Goal: Use online tool/utility: Utilize a website feature to perform a specific function

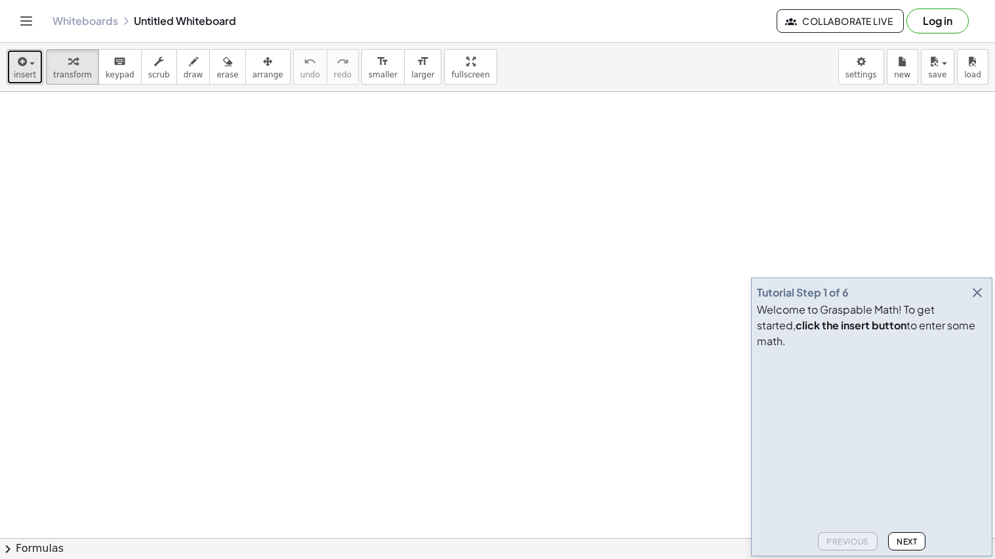
click at [31, 62] on span "button" at bounding box center [32, 63] width 5 height 3
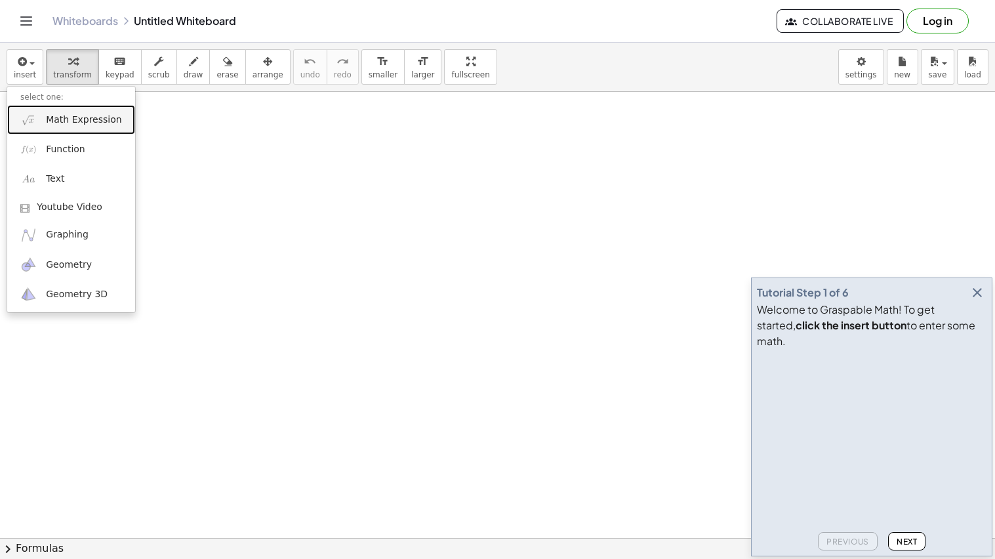
click at [100, 119] on span "Math Expression" at bounding box center [83, 120] width 75 height 13
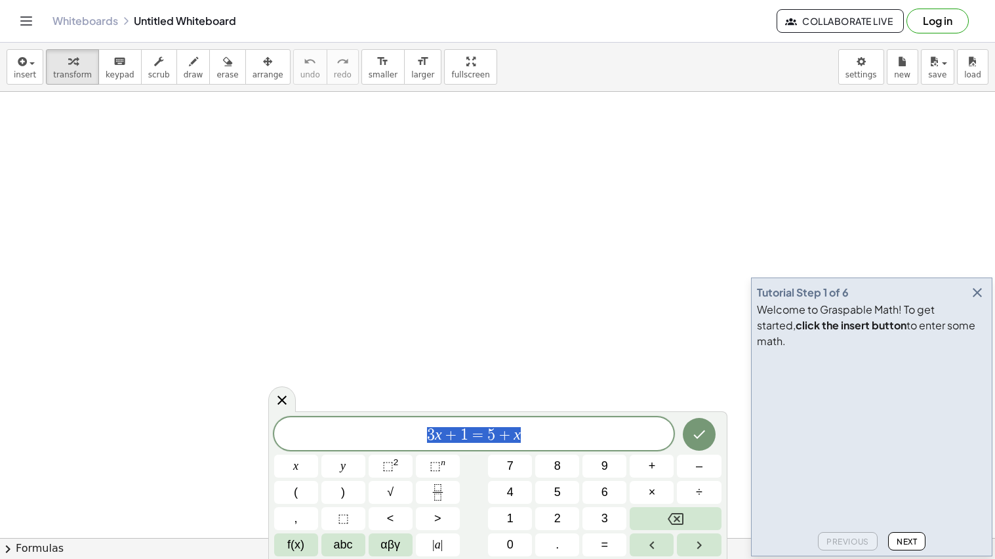
drag, startPoint x: 557, startPoint y: 433, endPoint x: 358, endPoint y: 414, distance: 200.4
click at [358, 414] on div "******** 3 x + 1 = 5 + x x y ⬚ 2 ⬚ n 7 8 9 + – ( ) √ 4 5 6 × ÷ , ⬚ < > 1 2 3 f(…" at bounding box center [497, 485] width 459 height 148
click at [706, 438] on icon "Done" at bounding box center [700, 435] width 16 height 16
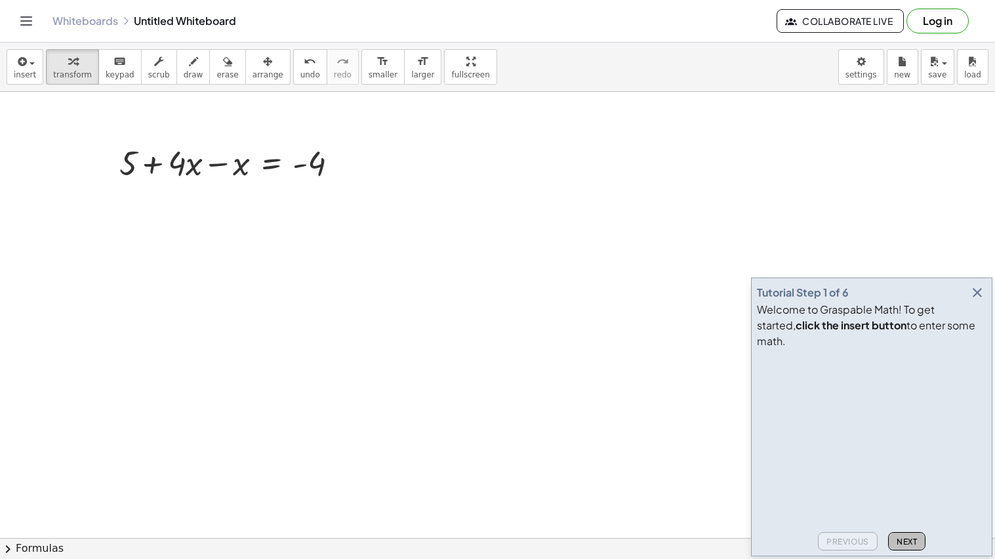
click at [902, 543] on span "Next" at bounding box center [907, 542] width 20 height 10
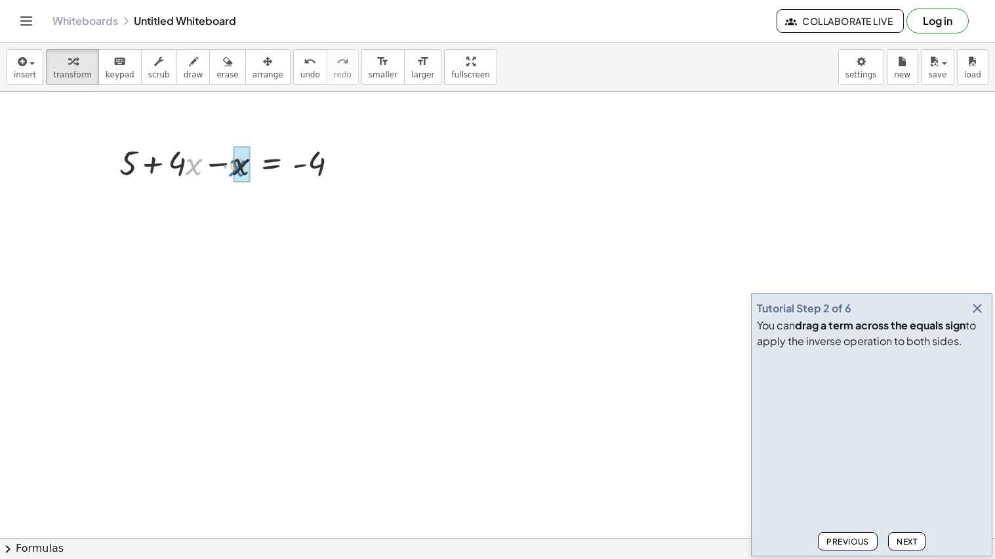
drag, startPoint x: 188, startPoint y: 163, endPoint x: 232, endPoint y: 165, distance: 44.6
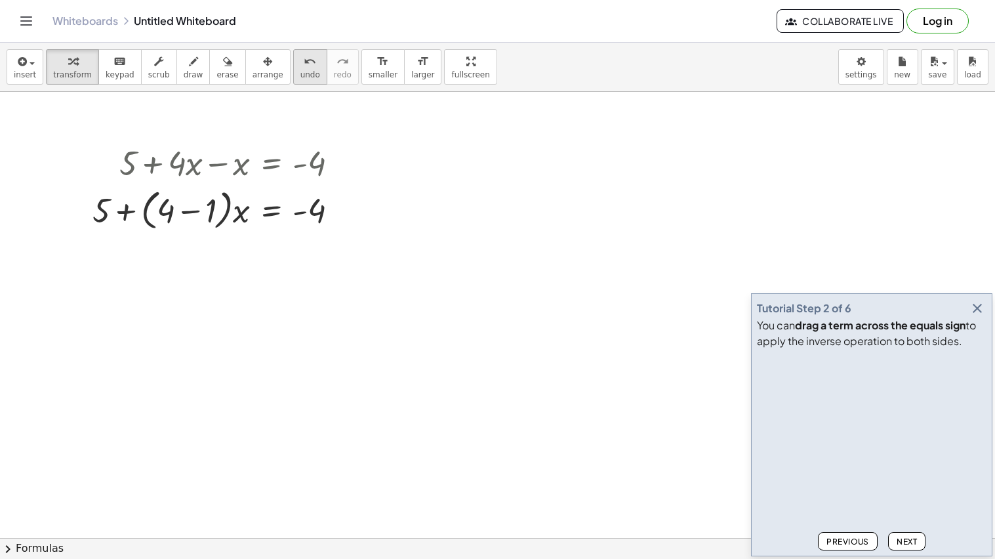
click at [301, 75] on span "undo" at bounding box center [311, 74] width 20 height 9
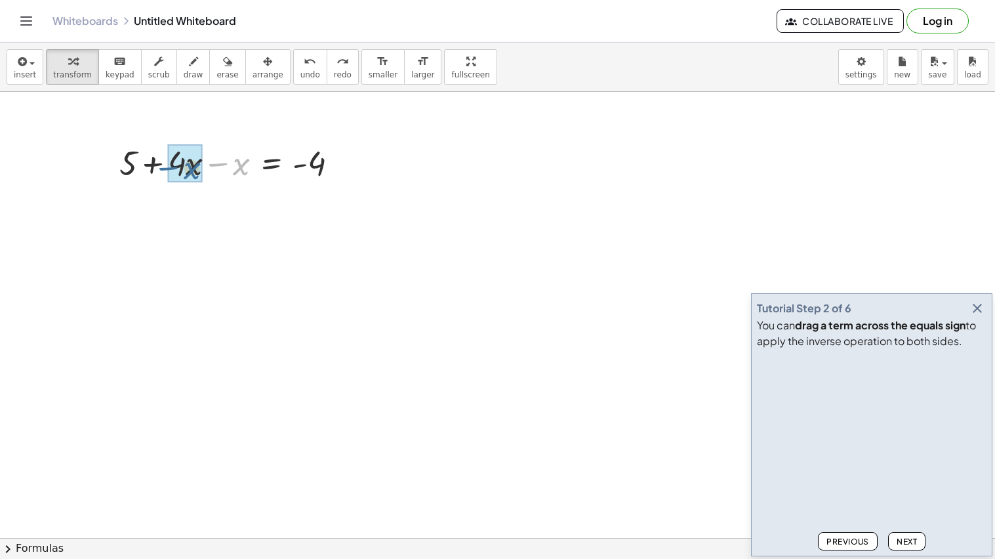
drag, startPoint x: 246, startPoint y: 175, endPoint x: 196, endPoint y: 179, distance: 50.0
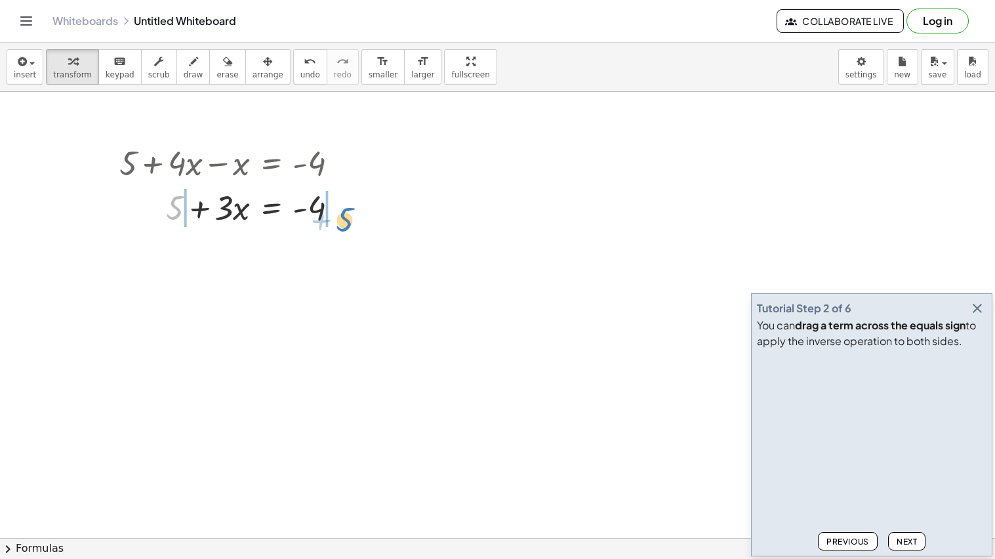
drag, startPoint x: 175, startPoint y: 203, endPoint x: 345, endPoint y: 214, distance: 170.3
click at [345, 214] on div at bounding box center [234, 206] width 242 height 45
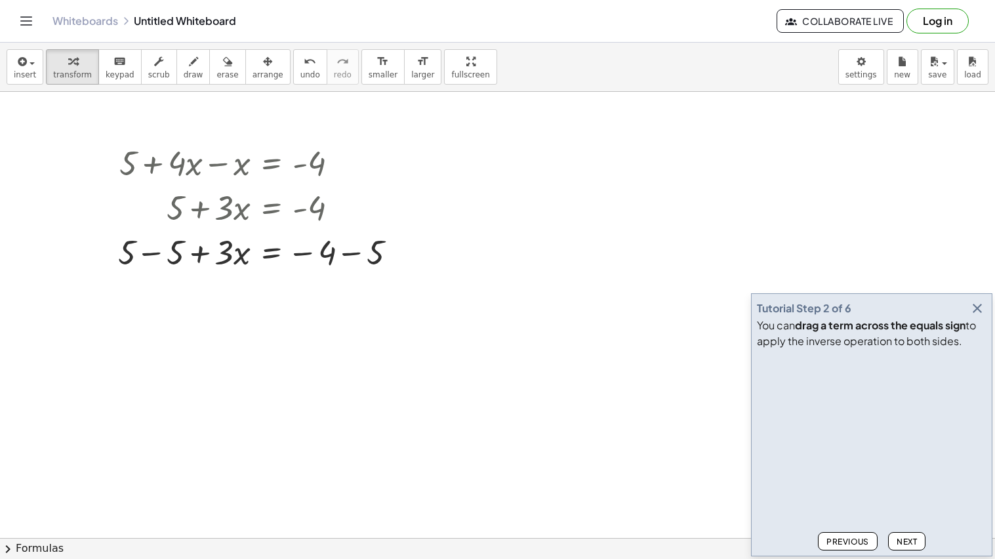
click at [911, 539] on span "Next" at bounding box center [907, 542] width 20 height 10
click at [346, 256] on div at bounding box center [263, 251] width 303 height 45
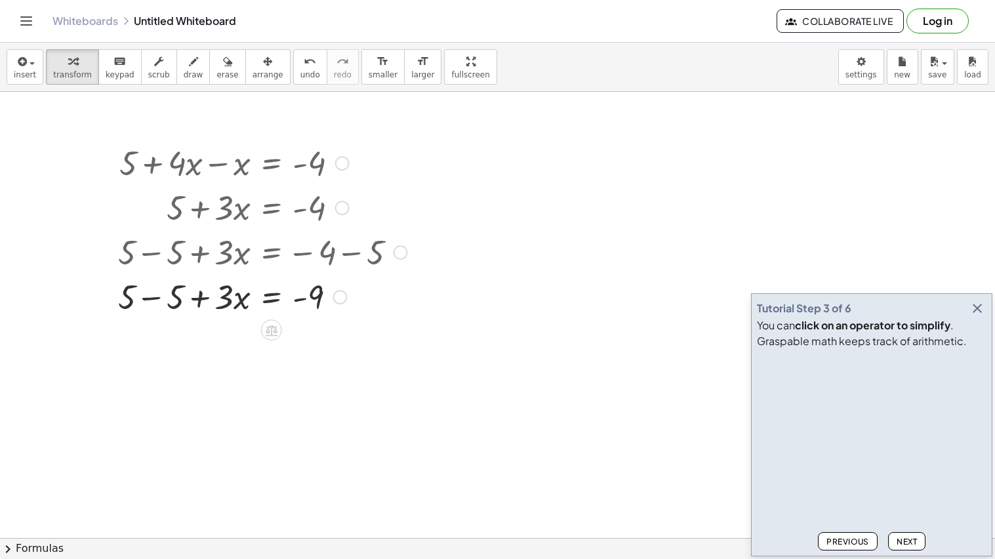
click at [164, 301] on div at bounding box center [263, 296] width 303 height 45
click at [916, 541] on span "Next" at bounding box center [907, 542] width 20 height 10
click at [270, 325] on icon at bounding box center [271, 331] width 14 height 14
click at [270, 332] on span "×" at bounding box center [272, 330] width 8 height 19
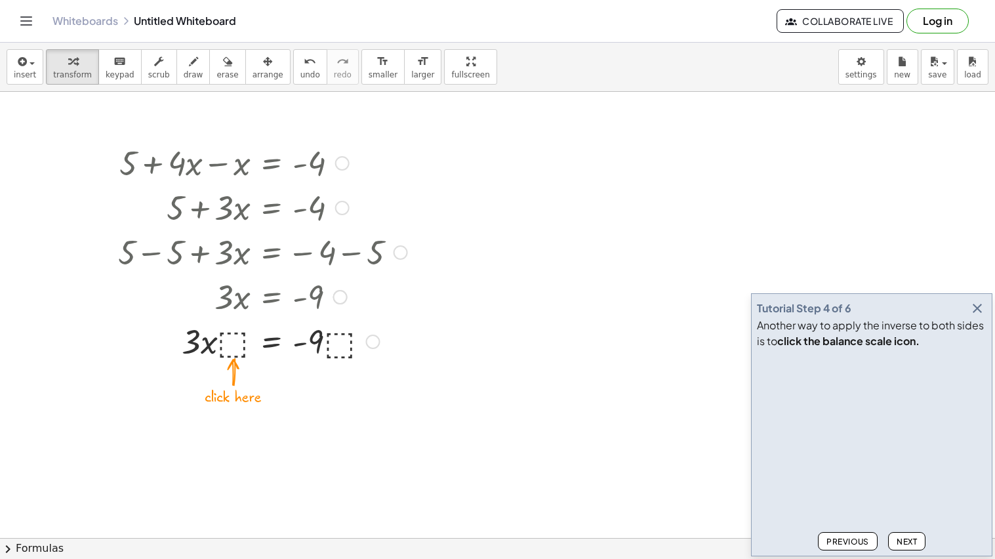
click at [238, 334] on div at bounding box center [263, 340] width 303 height 45
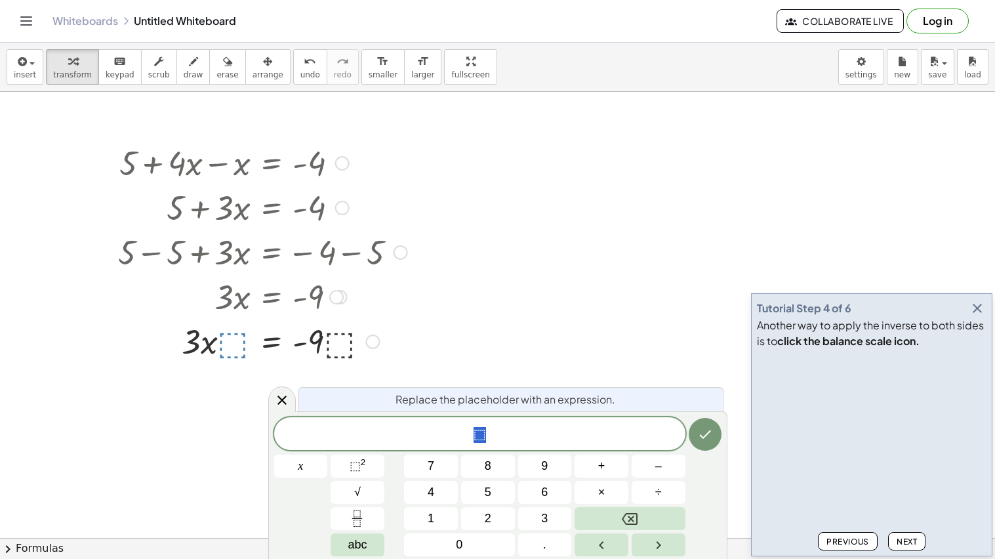
click at [404, 352] on div at bounding box center [263, 340] width 303 height 45
click at [373, 336] on div at bounding box center [373, 342] width 14 height 14
click at [290, 402] on div at bounding box center [282, 400] width 28 height 26
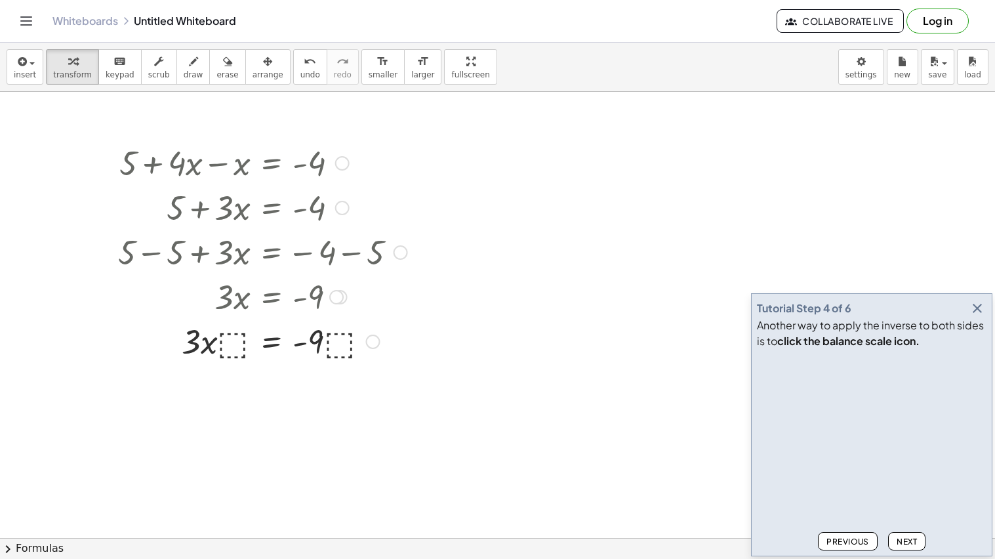
click at [277, 333] on div at bounding box center [263, 340] width 303 height 45
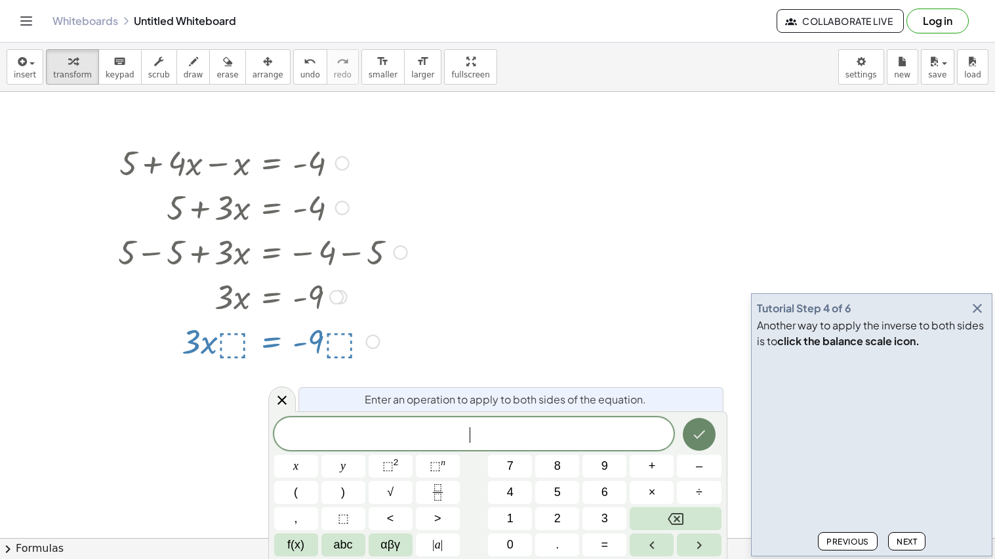
click at [703, 432] on icon "Done" at bounding box center [700, 434] width 12 height 9
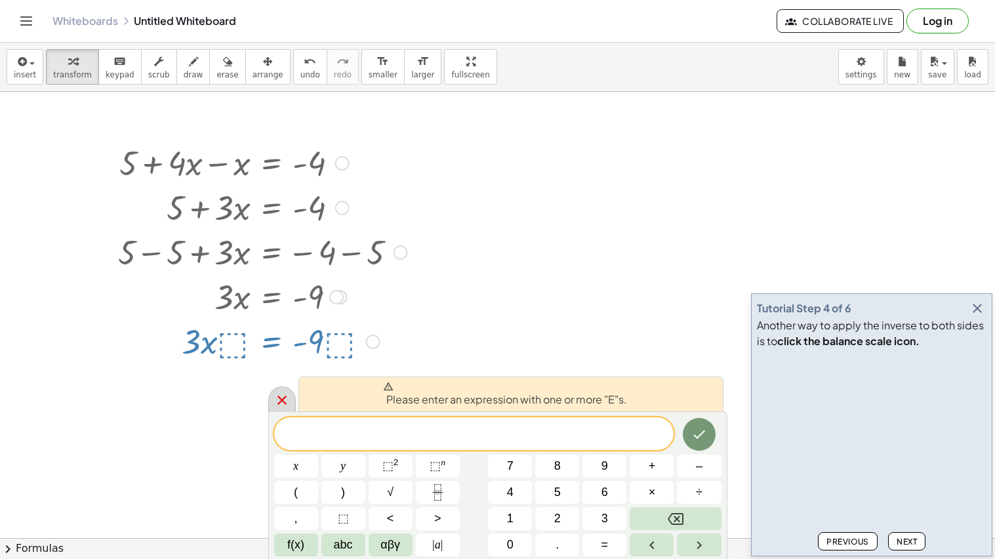
click at [284, 397] on icon at bounding box center [282, 400] width 9 height 9
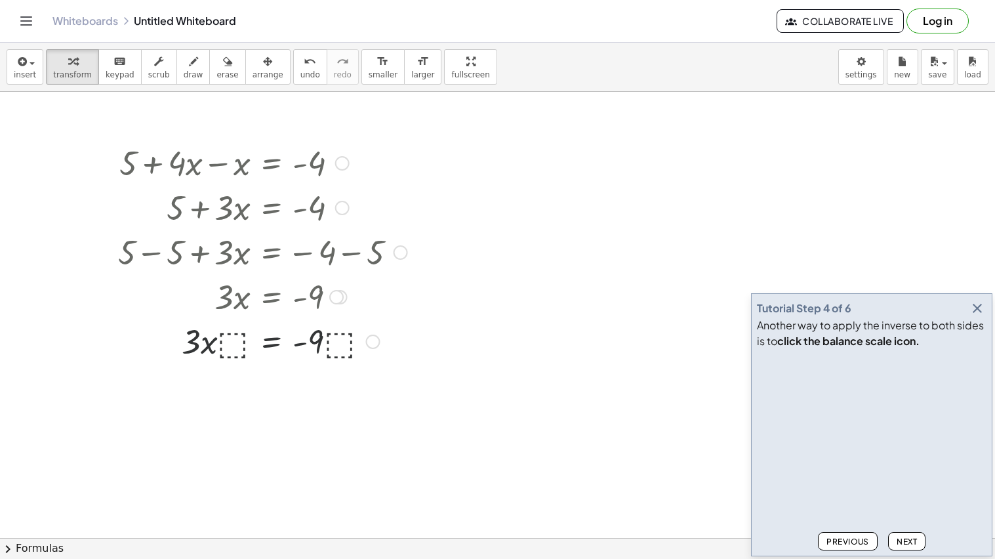
click at [268, 347] on div at bounding box center [263, 340] width 303 height 45
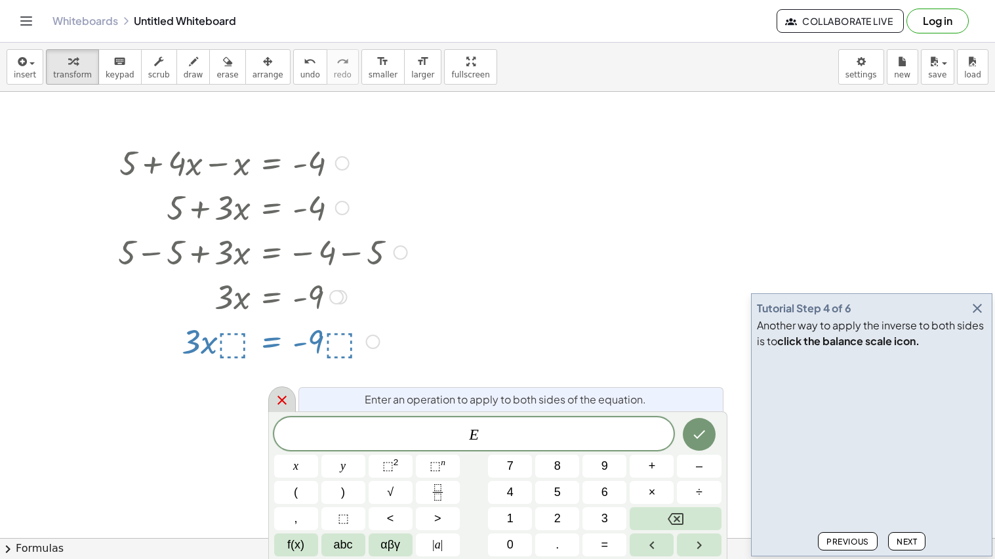
click at [281, 391] on div at bounding box center [282, 400] width 28 height 26
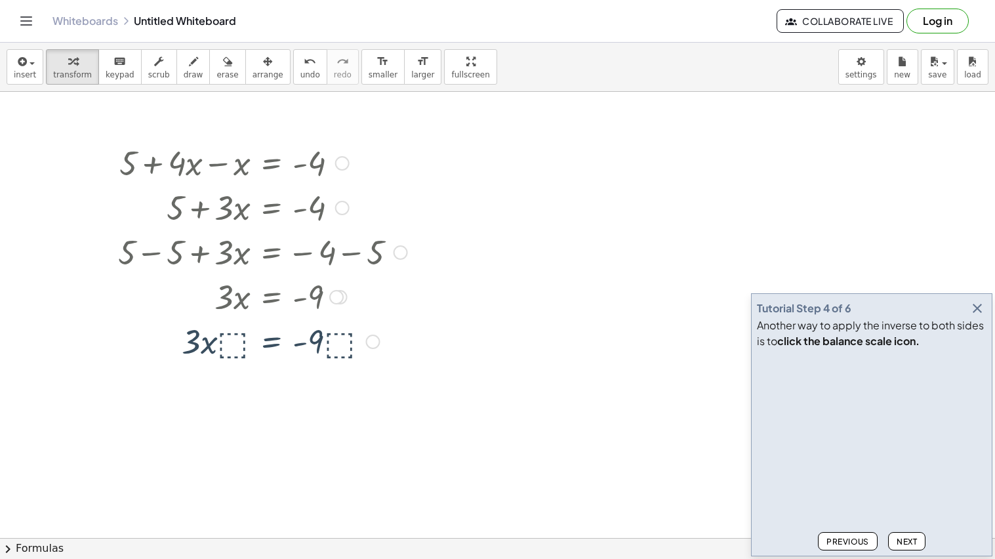
click at [240, 341] on div at bounding box center [263, 340] width 303 height 45
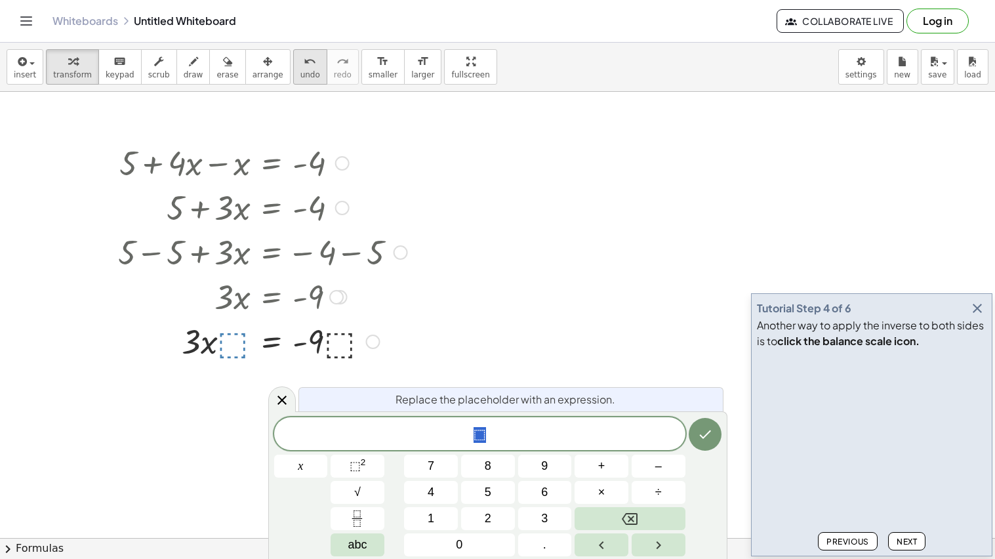
click at [301, 73] on span "undo" at bounding box center [311, 74] width 20 height 9
click at [271, 308] on div at bounding box center [263, 296] width 303 height 45
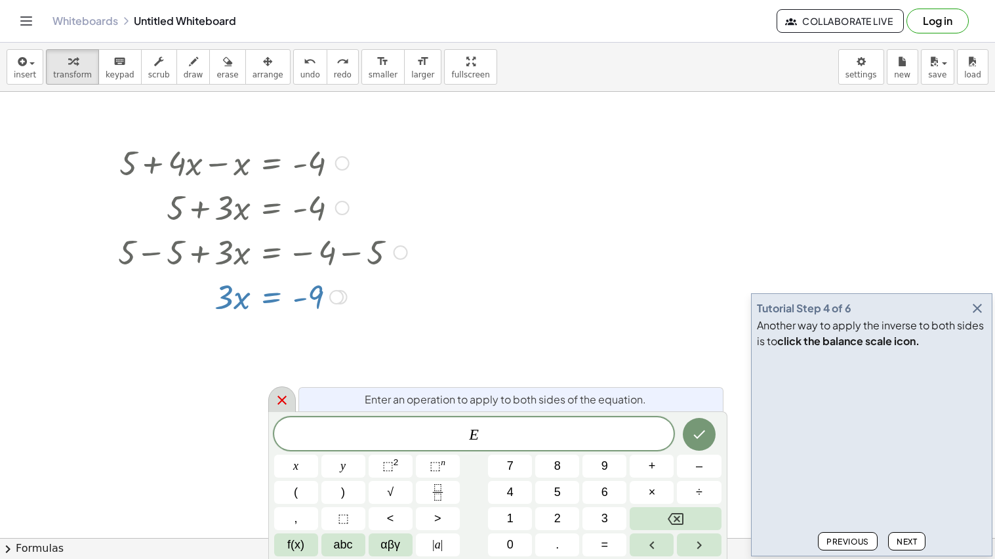
click at [291, 392] on div at bounding box center [282, 400] width 28 height 26
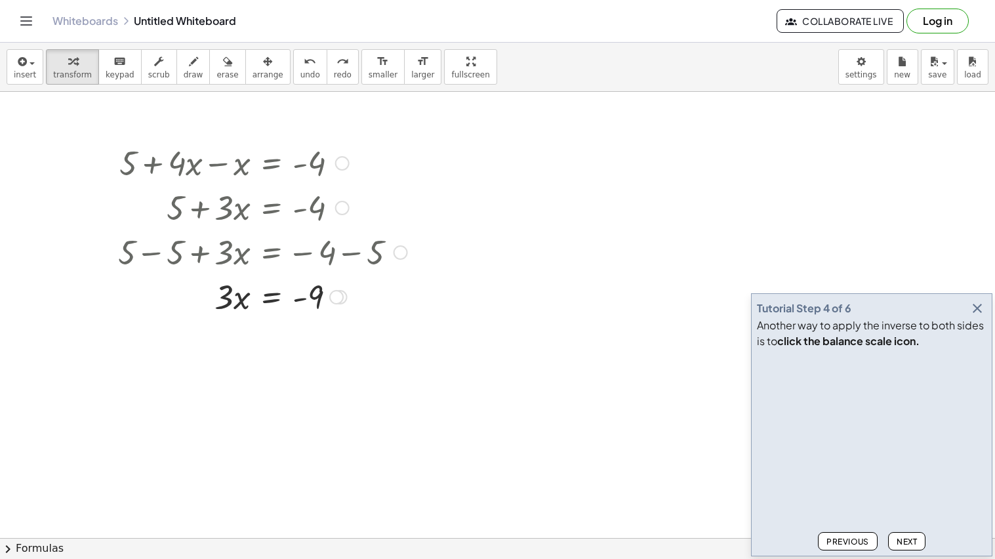
click at [270, 296] on div at bounding box center [263, 296] width 303 height 45
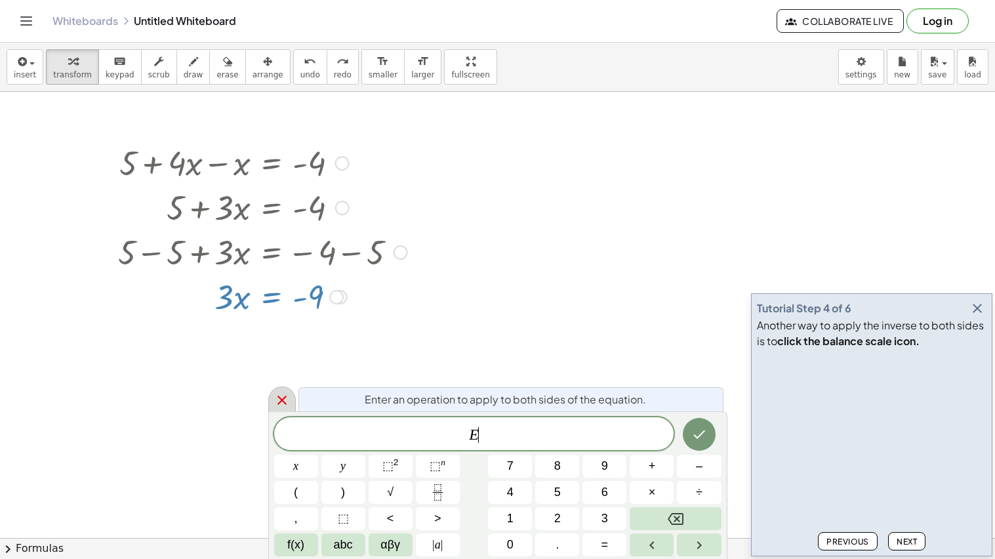
click at [279, 400] on icon at bounding box center [282, 400] width 16 height 16
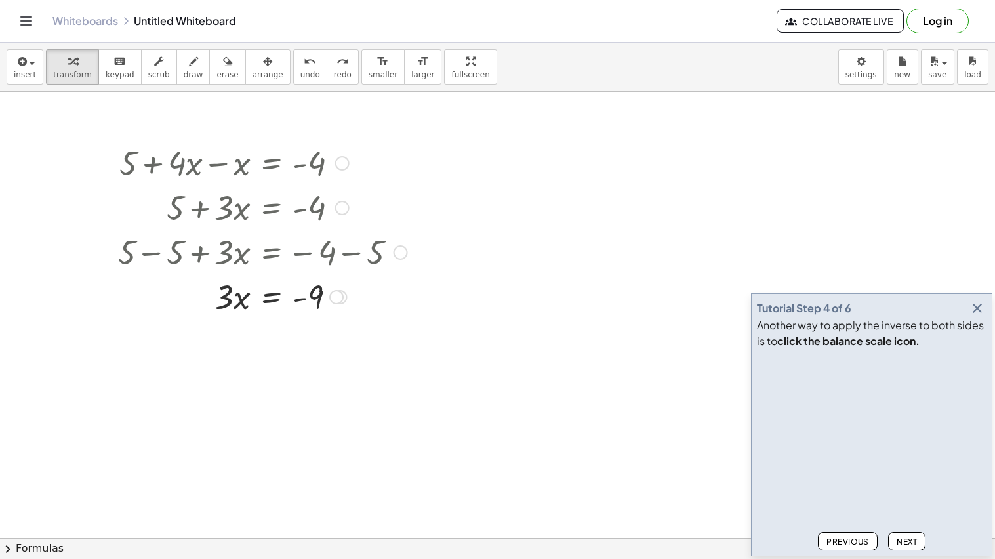
click at [273, 312] on div at bounding box center [263, 296] width 303 height 45
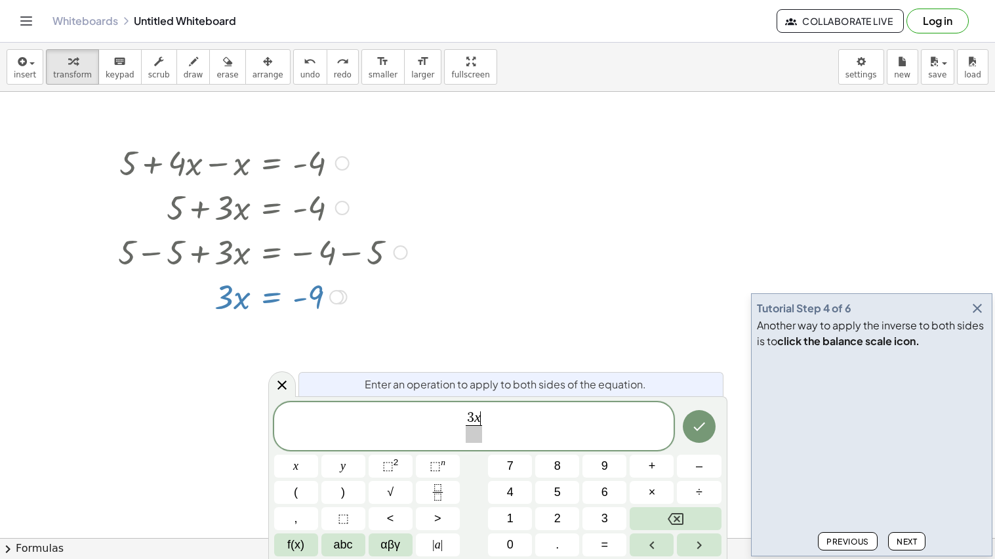
click at [474, 439] on span at bounding box center [474, 434] width 16 height 18
click at [535, 419] on span "3 x 3 ​ ​" at bounding box center [474, 427] width 400 height 35
click at [698, 430] on icon "Done" at bounding box center [700, 427] width 12 height 9
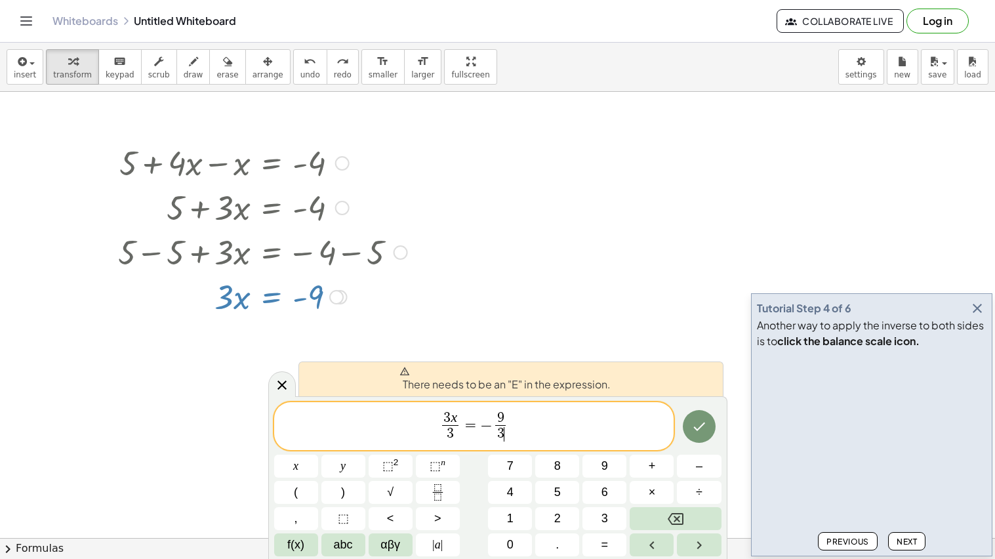
click at [612, 424] on span "3 x 3 ​ = − 9 3 ​ ​" at bounding box center [474, 427] width 400 height 35
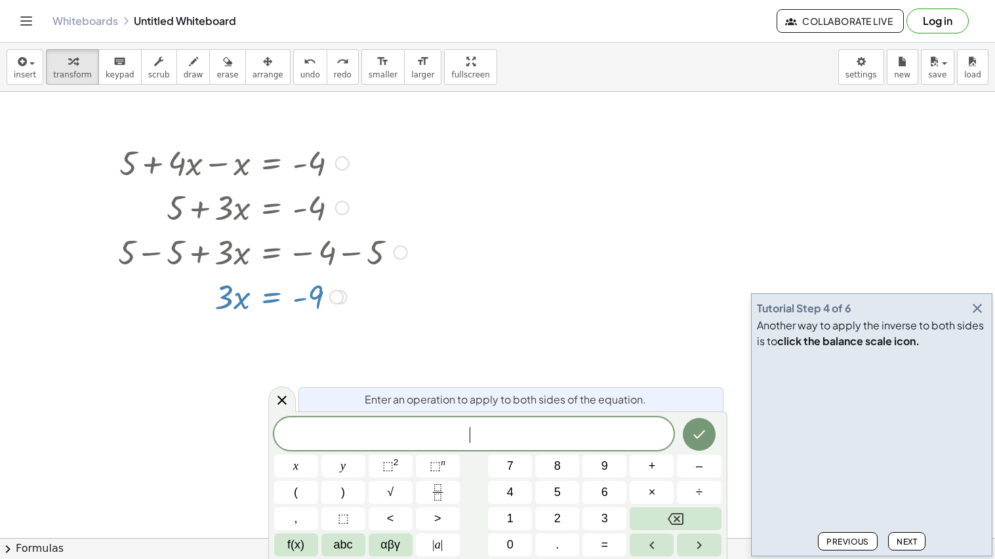
click at [974, 303] on icon "button" at bounding box center [978, 309] width 16 height 16
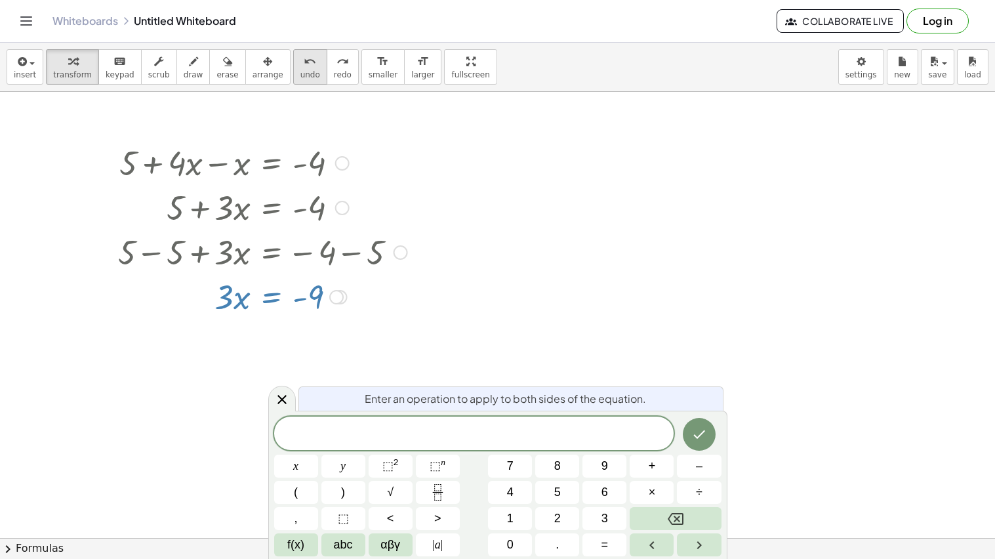
click at [301, 73] on span "undo" at bounding box center [311, 74] width 20 height 9
click at [287, 396] on icon at bounding box center [282, 400] width 16 height 16
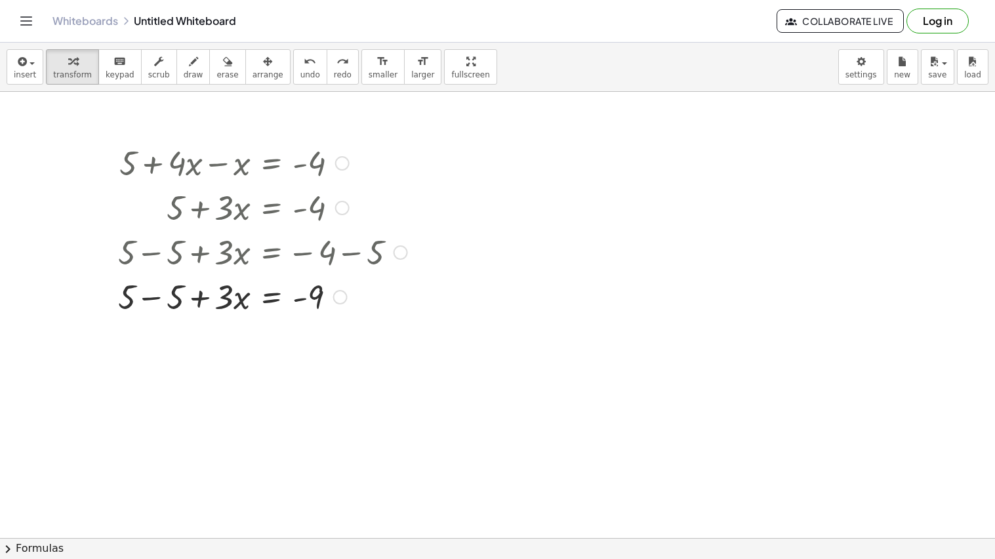
click at [147, 300] on div at bounding box center [263, 296] width 303 height 45
click at [269, 326] on icon at bounding box center [272, 330] width 12 height 11
click at [327, 333] on icon at bounding box center [324, 330] width 12 height 12
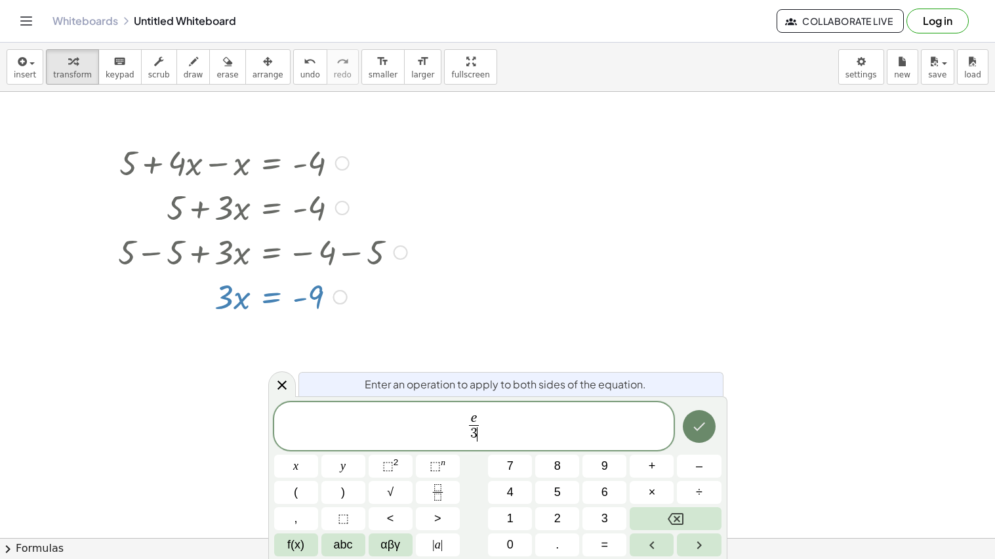
click at [709, 424] on button "Done" at bounding box center [699, 426] width 33 height 33
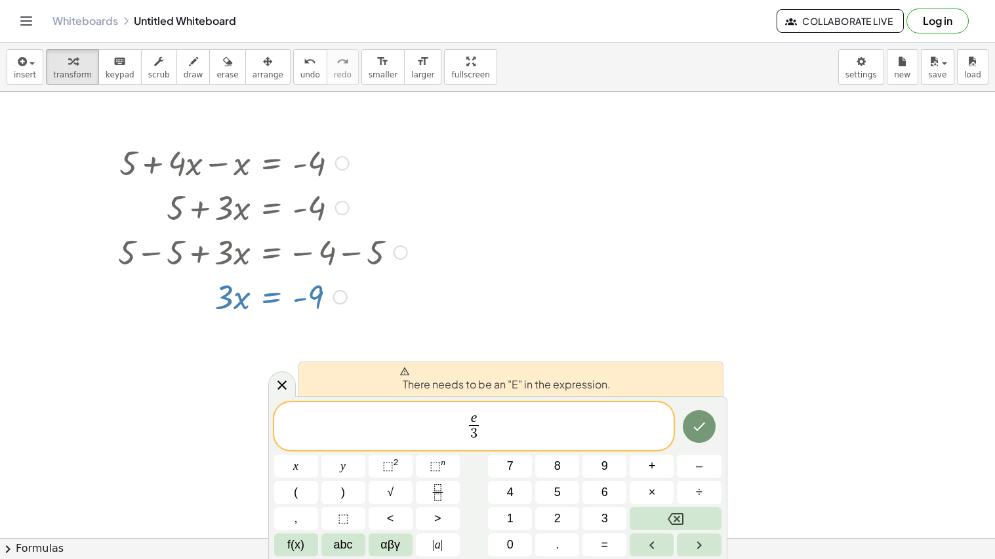
click at [514, 413] on span "e 3 ​ ​" at bounding box center [474, 427] width 400 height 35
click at [482, 413] on span "e 3 ​ ​" at bounding box center [474, 427] width 400 height 35
click at [476, 417] on span "e" at bounding box center [474, 418] width 10 height 14
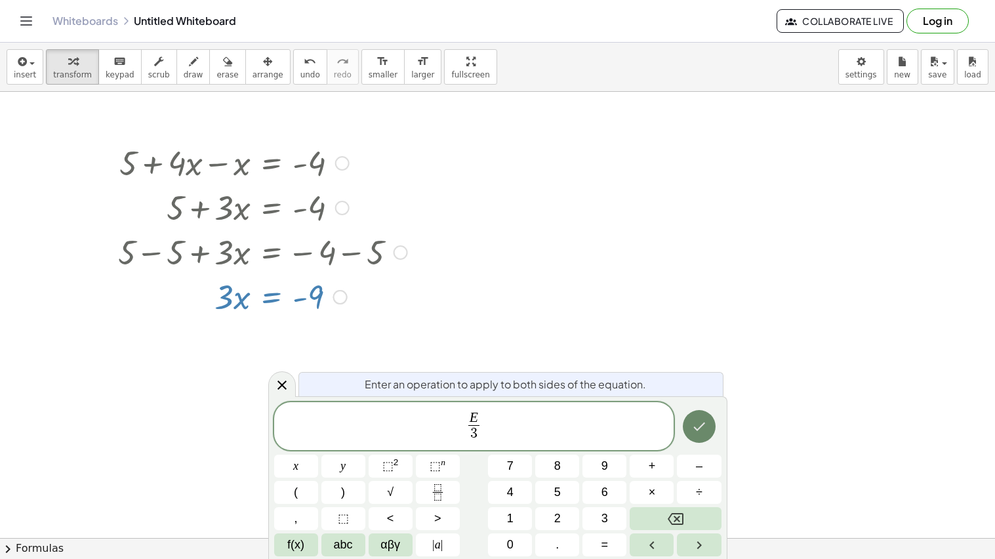
click at [698, 439] on button "Done" at bounding box center [699, 426] width 33 height 33
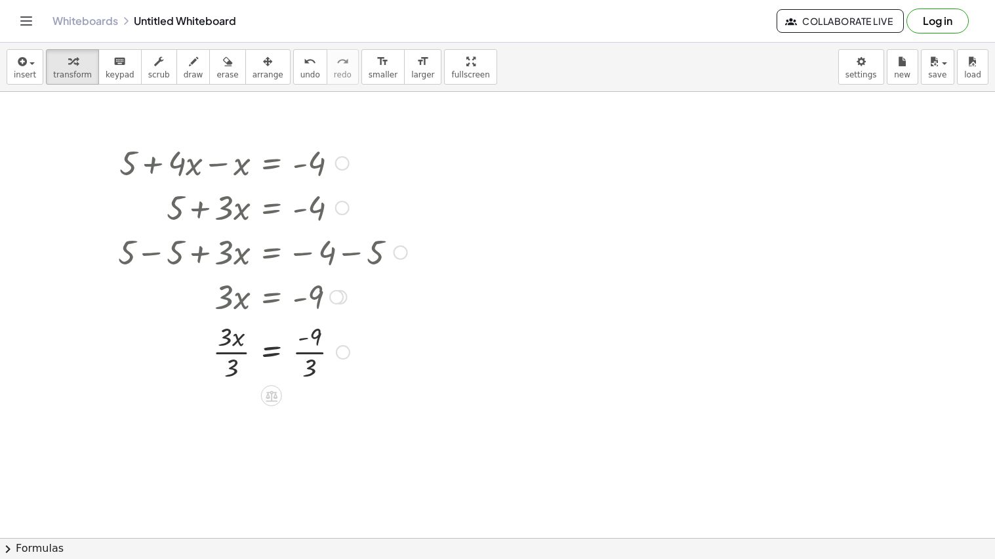
click at [304, 350] on div at bounding box center [263, 351] width 303 height 66
click at [234, 415] on div at bounding box center [263, 417] width 303 height 66
